Goal: Information Seeking & Learning: Check status

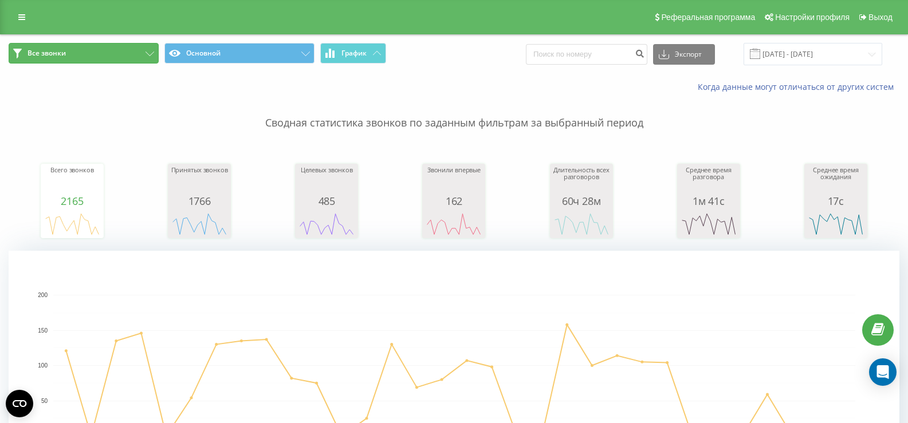
click at [125, 52] on button "Все звонки" at bounding box center [84, 53] width 150 height 21
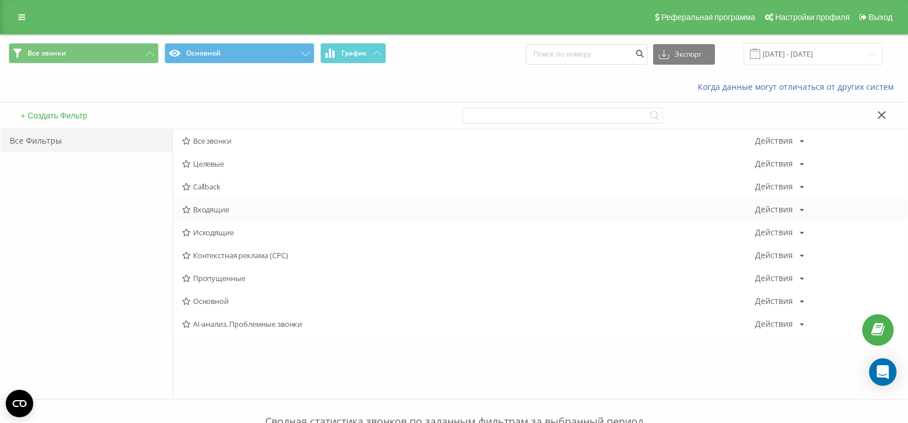
click at [215, 207] on span "Входящие" at bounding box center [468, 210] width 573 height 8
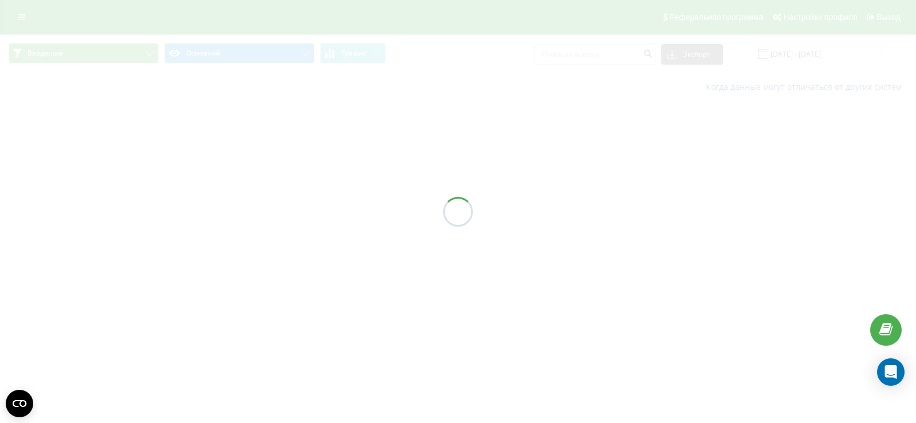
click at [845, 54] on div at bounding box center [458, 211] width 916 height 423
click at [837, 56] on div at bounding box center [458, 211] width 916 height 423
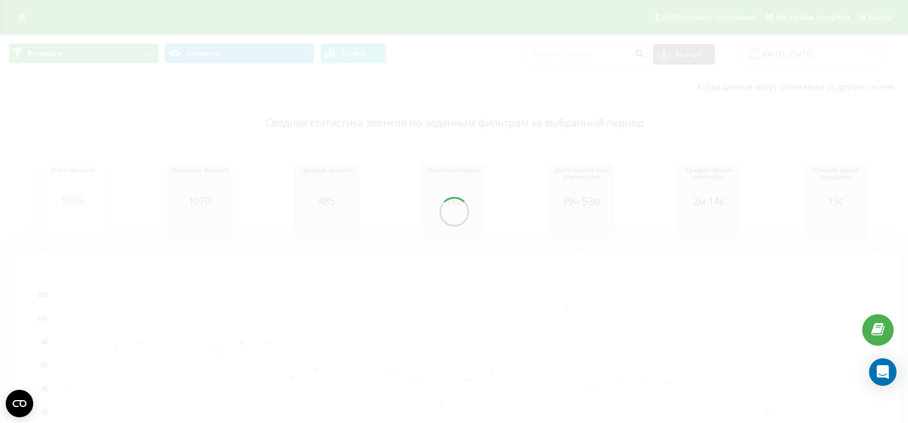
click at [834, 56] on div "Входящие Основной График Экспорт .csv .xls .xlsx [DATE] - [DATE] Когда данные м…" at bounding box center [454, 268] width 908 height 468
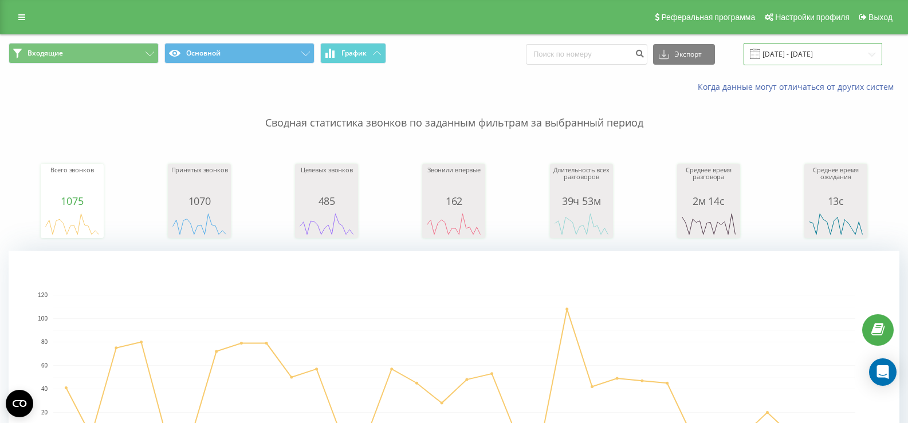
click at [836, 54] on input "[DATE] - [DATE]" at bounding box center [812, 54] width 139 height 22
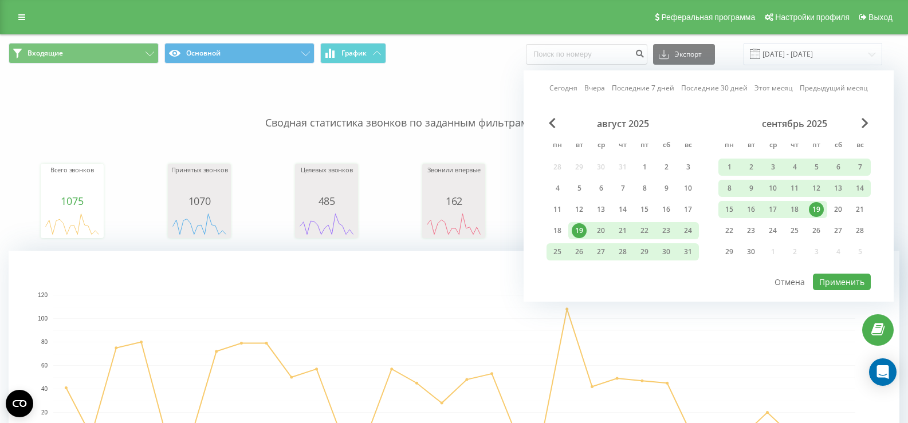
click at [818, 206] on div "19" at bounding box center [816, 209] width 15 height 15
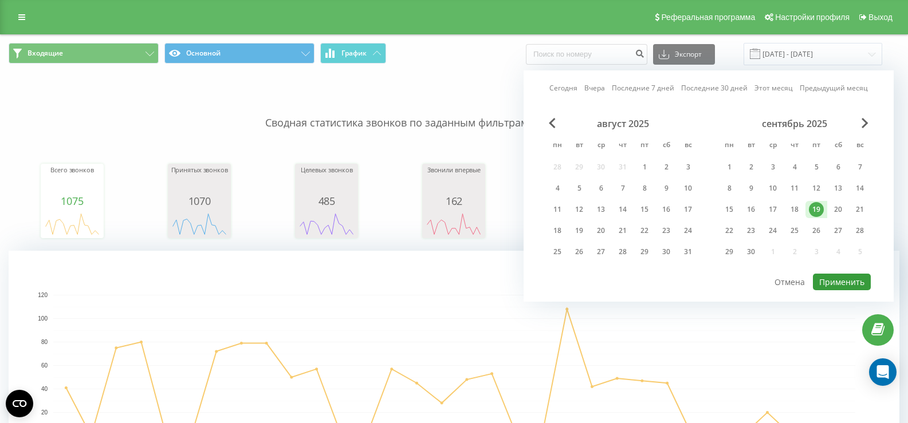
click at [846, 289] on button "Применить" at bounding box center [842, 282] width 58 height 17
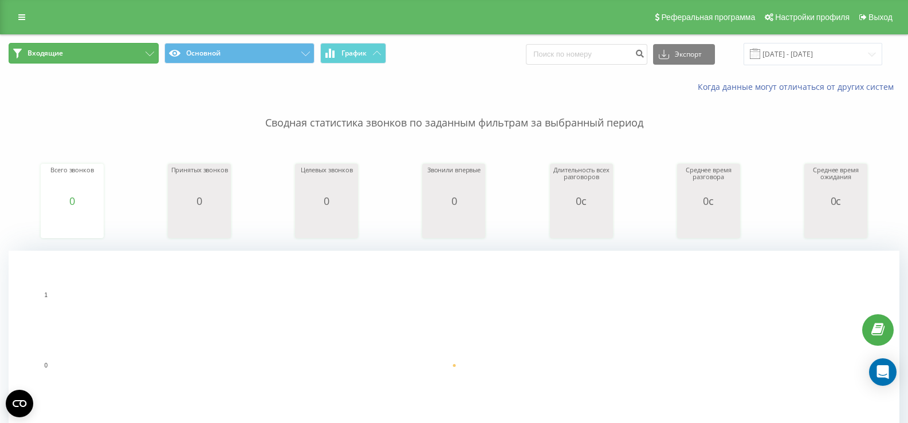
click at [67, 46] on button "Входящие" at bounding box center [84, 53] width 150 height 21
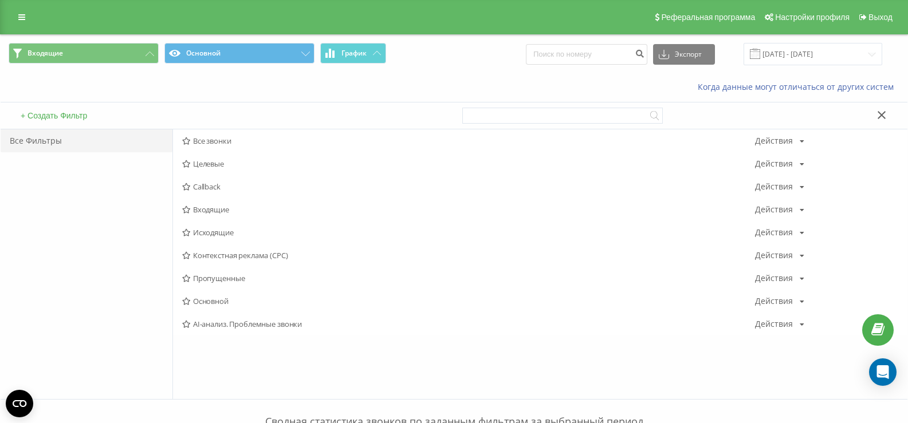
click at [216, 232] on span "Исходящие" at bounding box center [468, 232] width 573 height 8
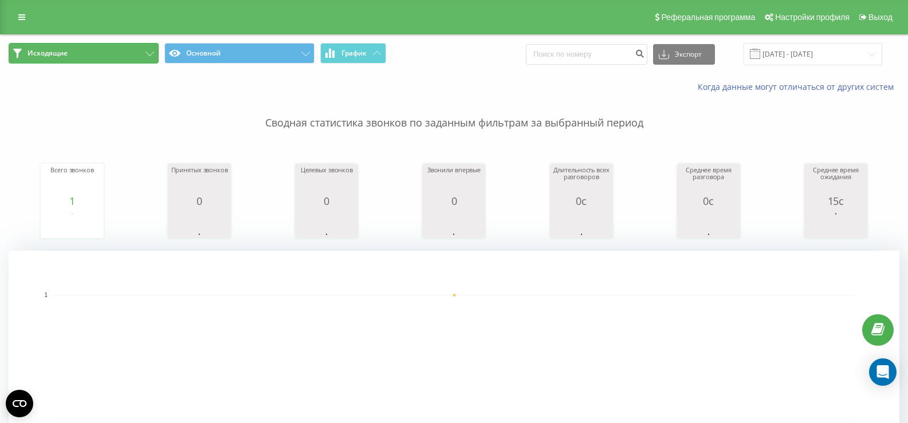
click at [120, 57] on button "Исходящие" at bounding box center [84, 53] width 150 height 21
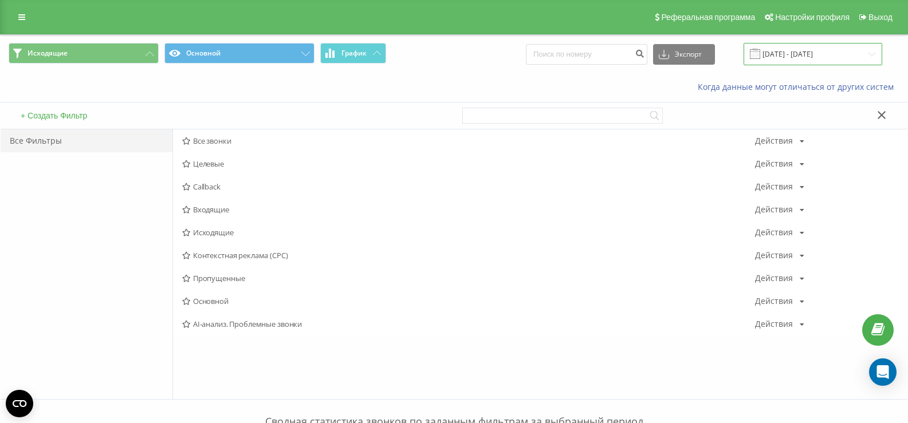
click at [815, 56] on input "[DATE] - [DATE]" at bounding box center [812, 54] width 139 height 22
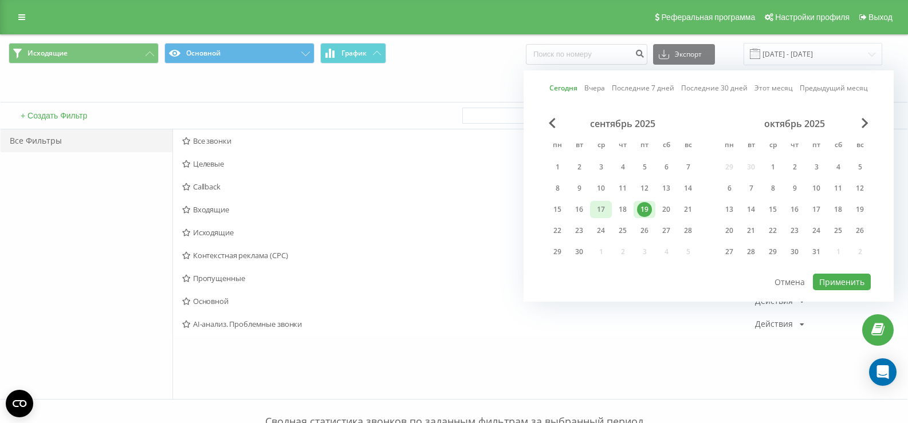
click at [597, 212] on div "17" at bounding box center [600, 209] width 15 height 15
click at [838, 293] on div "Сегодня Вчера Последние 7 дней Последние 30 дней Этот месяц Предыдущий месяц се…" at bounding box center [708, 185] width 370 height 231
click at [835, 283] on button "Применить" at bounding box center [842, 282] width 58 height 17
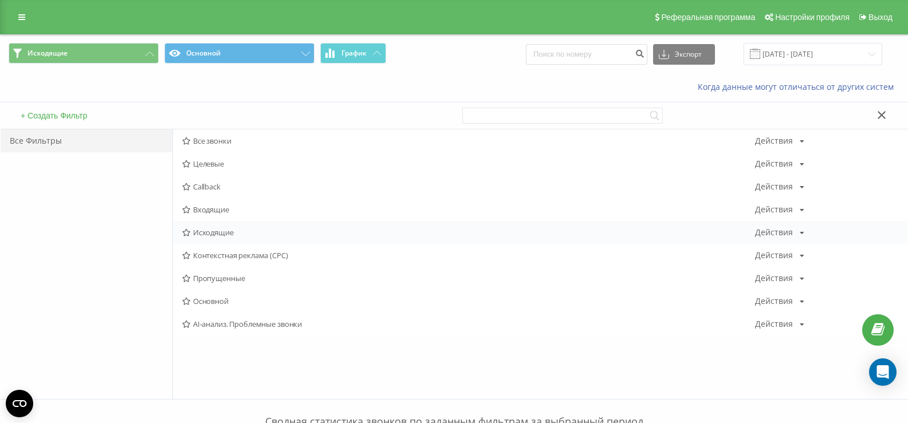
click at [211, 235] on span "Исходящие" at bounding box center [468, 232] width 573 height 8
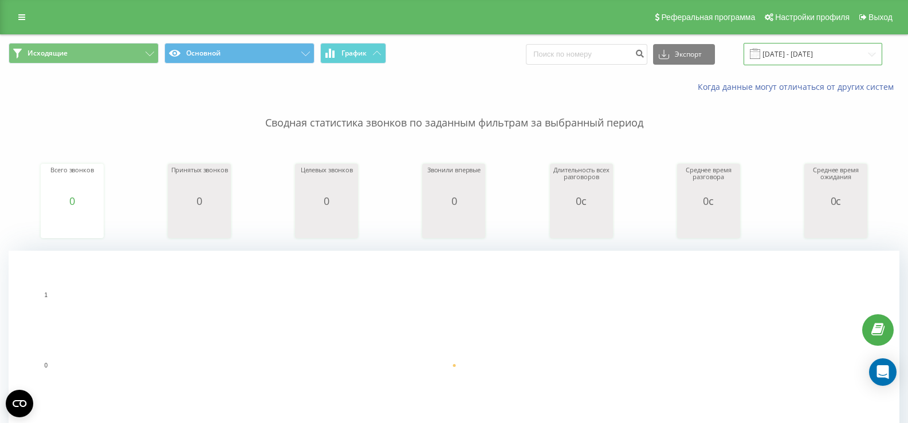
click at [797, 56] on input "[DATE] - [DATE]" at bounding box center [812, 54] width 139 height 22
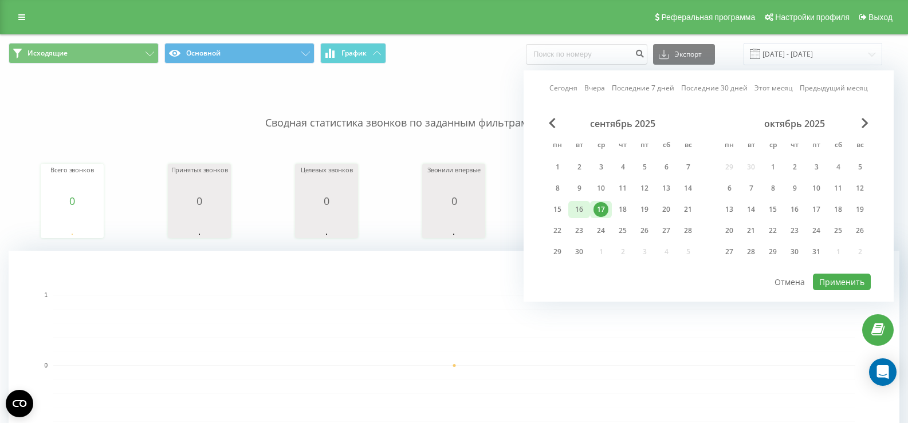
click at [581, 210] on div "16" at bounding box center [578, 209] width 15 height 15
click at [842, 273] on div at bounding box center [708, 273] width 324 height 1
click at [840, 277] on button "Применить" at bounding box center [842, 282] width 58 height 17
type input "[DATE] - [DATE]"
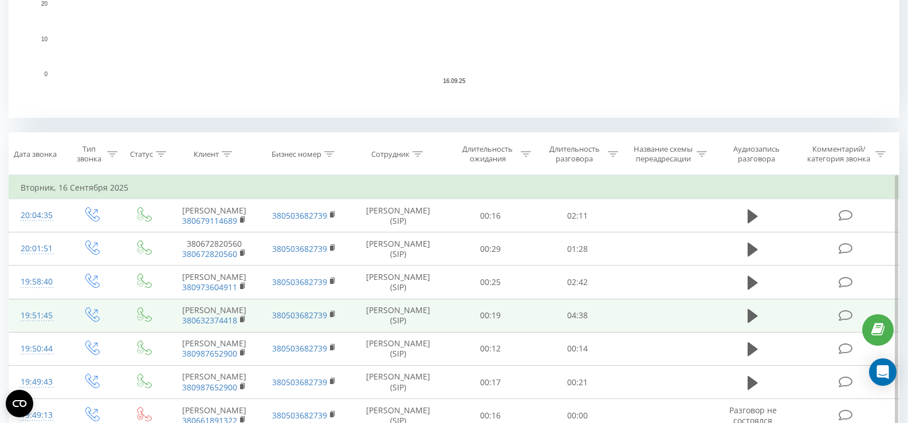
scroll to position [458, 0]
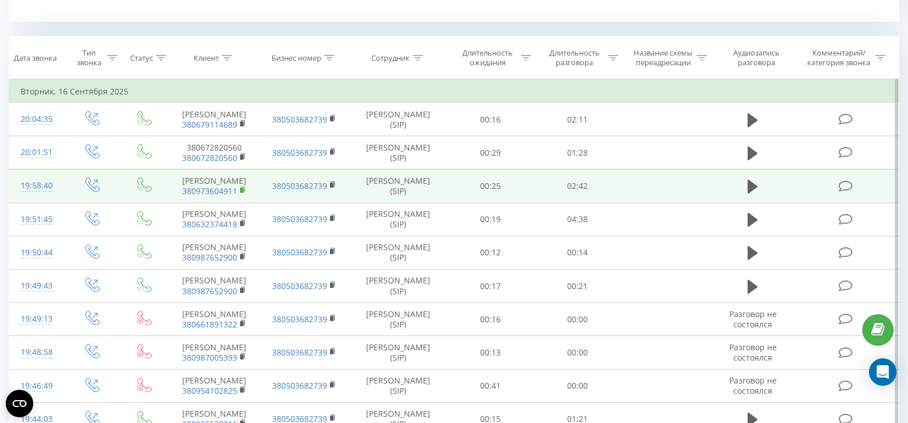
click at [245, 194] on icon at bounding box center [243, 190] width 6 height 8
